Goal: Use online tool/utility: Use online tool/utility

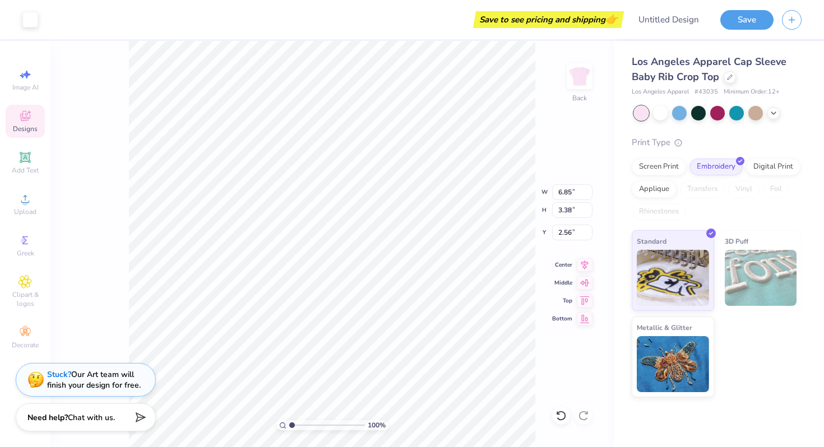
type input "6.97"
type input "3.49"
type input "2.50"
click at [31, 160] on icon at bounding box center [25, 157] width 13 height 13
type input "4.03"
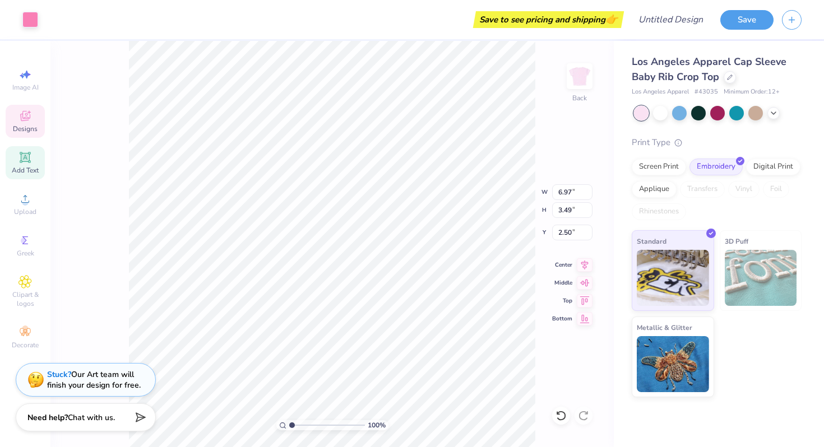
type input "1.17"
type input "6.17"
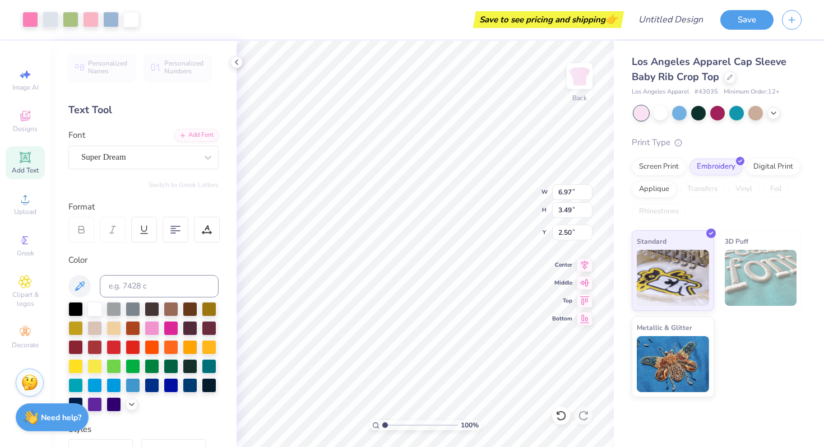
type input "2.56"
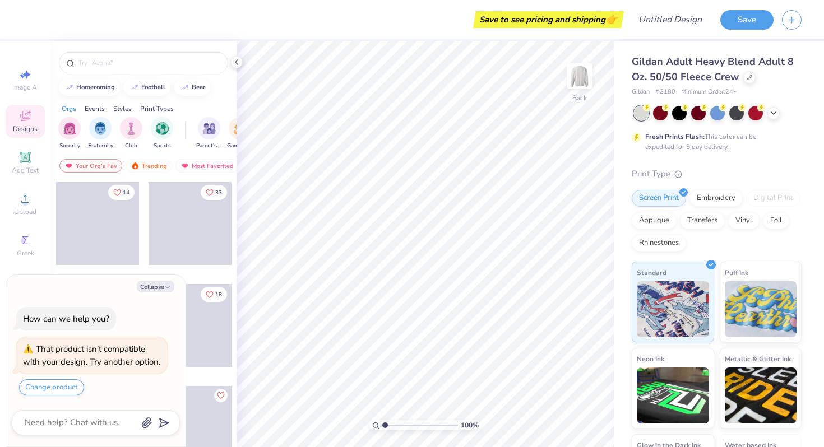
type textarea "x"
drag, startPoint x: 149, startPoint y: 293, endPoint x: 62, endPoint y: 293, distance: 87.5
click at [62, 298] on div "How can we help you? That product isn’t compatible with your design. Try anothe…" at bounding box center [96, 351] width 168 height 107
click at [215, 121] on div "Save to see pricing and shipping 👉 Design Title Save Image AI Designs Add Text …" at bounding box center [412, 223] width 824 height 447
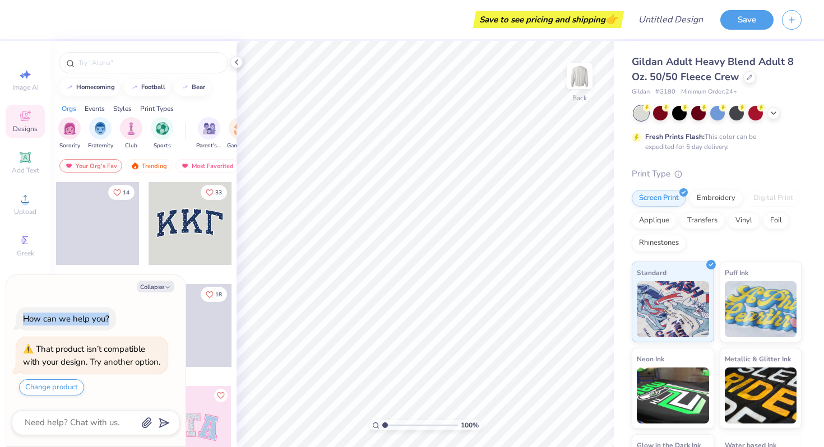
scroll to position [68, 0]
